Goal: Find specific page/section

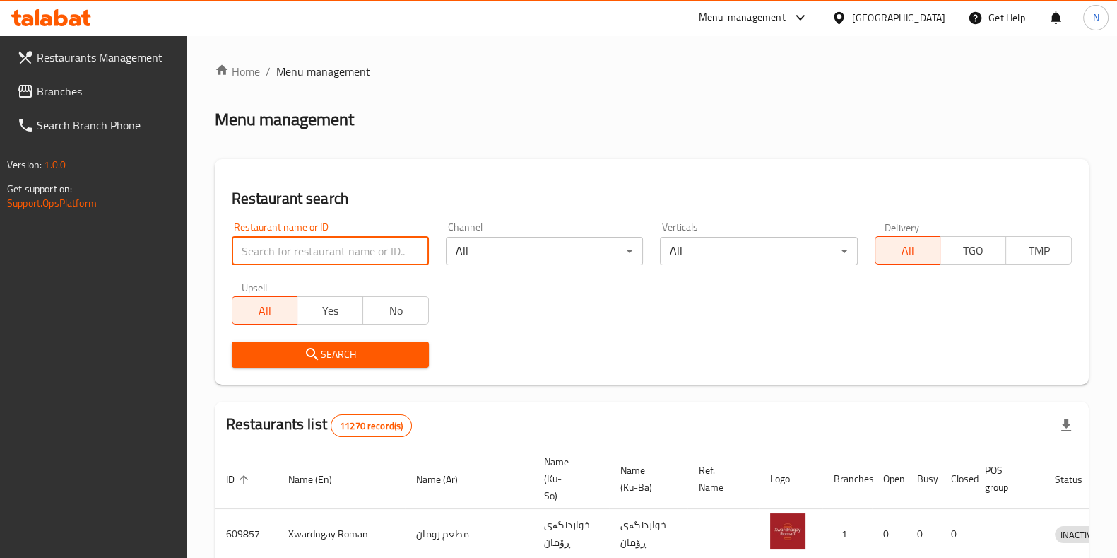
click at [307, 258] on input "search" at bounding box center [330, 251] width 197 height 28
click button "Search" at bounding box center [330, 354] width 197 height 26
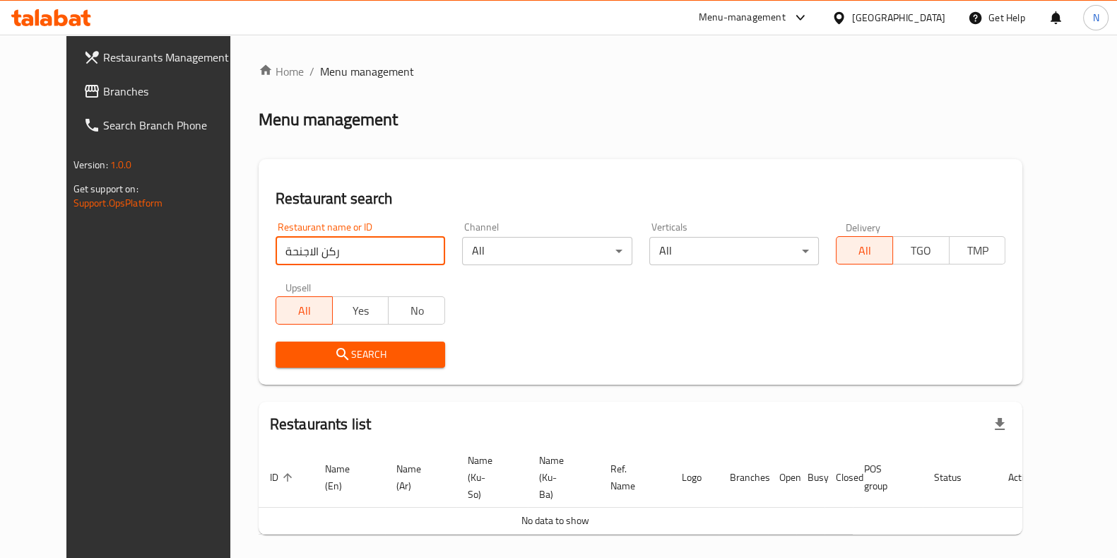
drag, startPoint x: 269, startPoint y: 249, endPoint x: 557, endPoint y: 368, distance: 311.2
click at [276, 254] on input "ركن الاجنحة" at bounding box center [361, 251] width 170 height 28
type input "ركن الأجنحة"
click button "Search" at bounding box center [361, 354] width 170 height 26
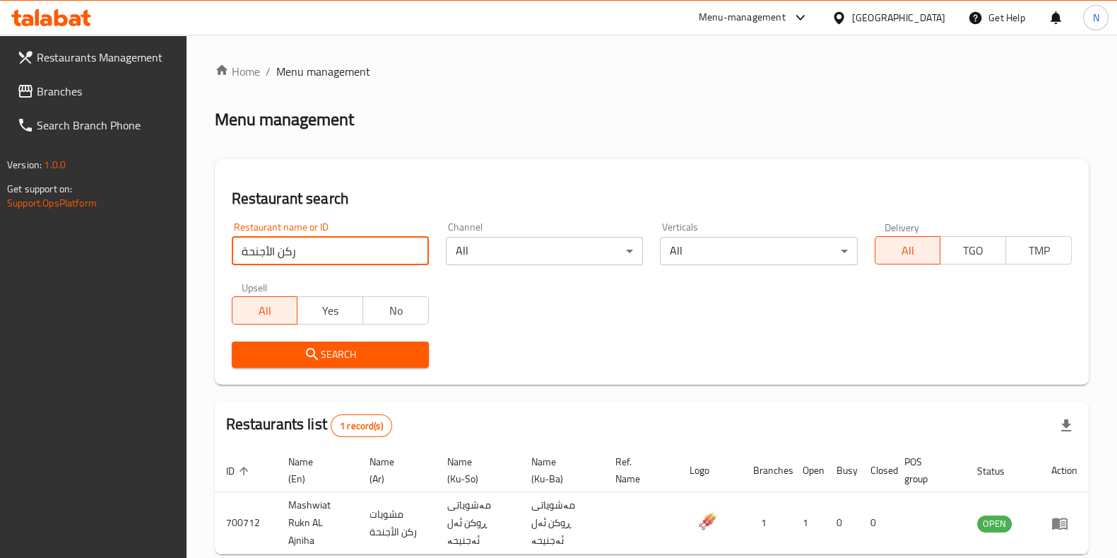
scroll to position [73, 0]
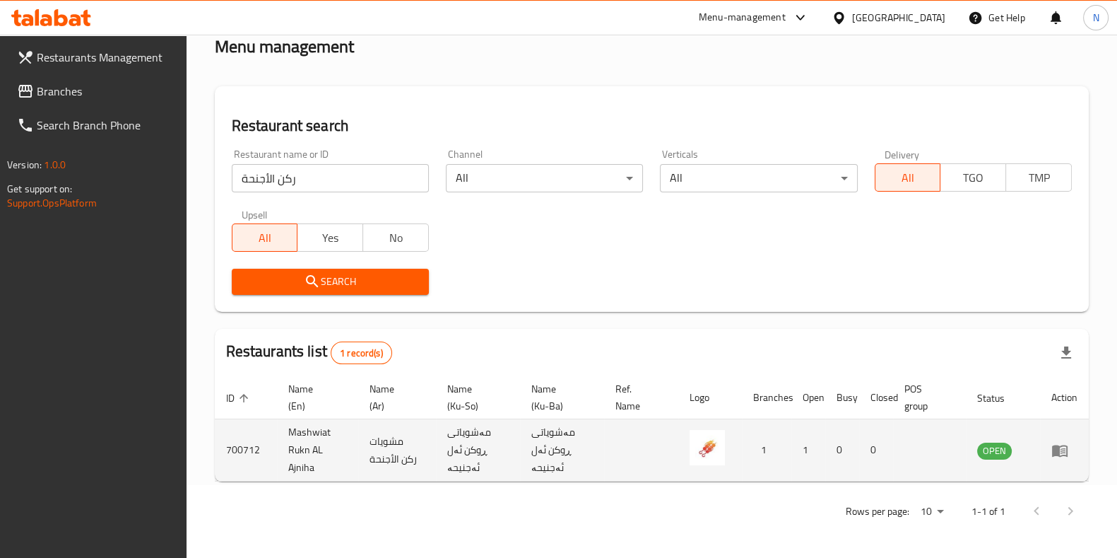
click at [278, 426] on td "Mashwiat Rukn AL Ajniha" at bounding box center [317, 450] width 81 height 62
click at [291, 428] on td "Mashwiat Rukn AL Ajniha" at bounding box center [317, 450] width 81 height 62
click at [291, 427] on td "Mashwiat Rukn AL Ajniha" at bounding box center [317, 450] width 81 height 62
copy td "Mashwiat Rukn AL Ajniha"
